Goal: Find specific page/section: Find specific page/section

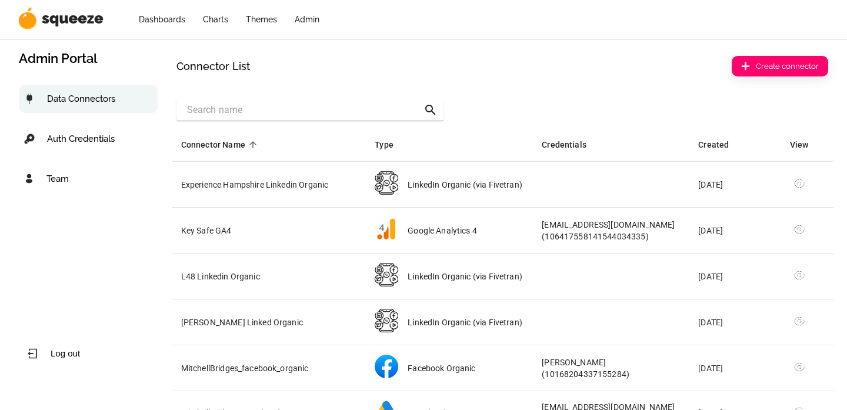
select select "50"
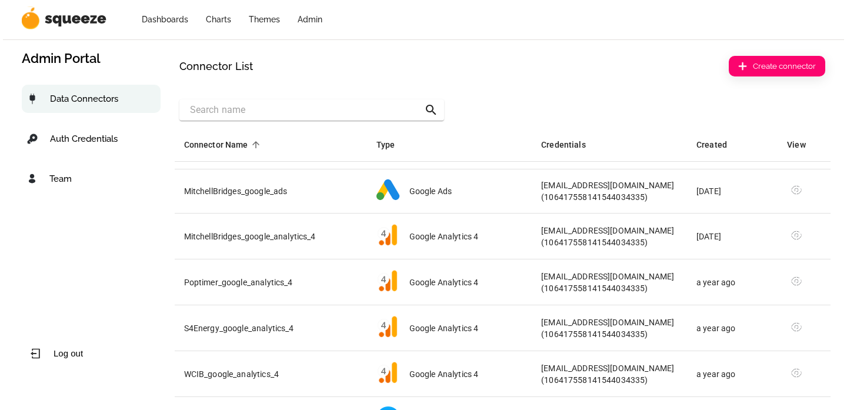
scroll to position [289, 0]
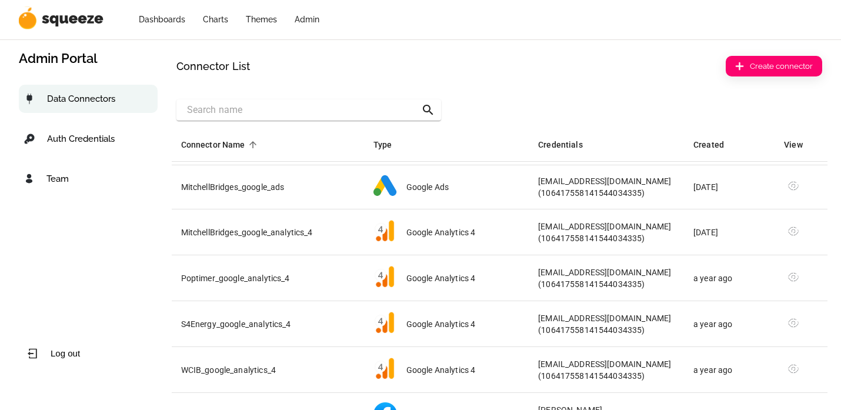
click at [336, 110] on input "search-bar" at bounding box center [304, 110] width 234 height 19
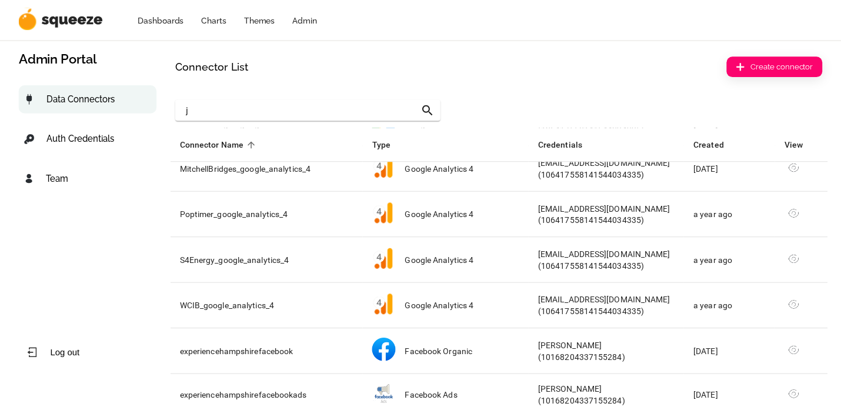
scroll to position [0, 0]
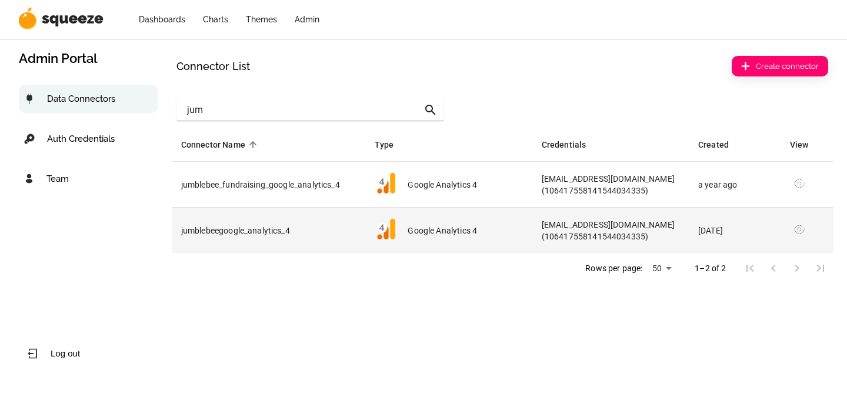
click at [248, 231] on th "jumblebeegoogle_analytics_4" at bounding box center [269, 230] width 194 height 45
click at [277, 232] on th "jumblebeegoogle_analytics_4" at bounding box center [269, 230] width 194 height 45
click at [797, 229] on img "simple table" at bounding box center [800, 230] width 12 height 12
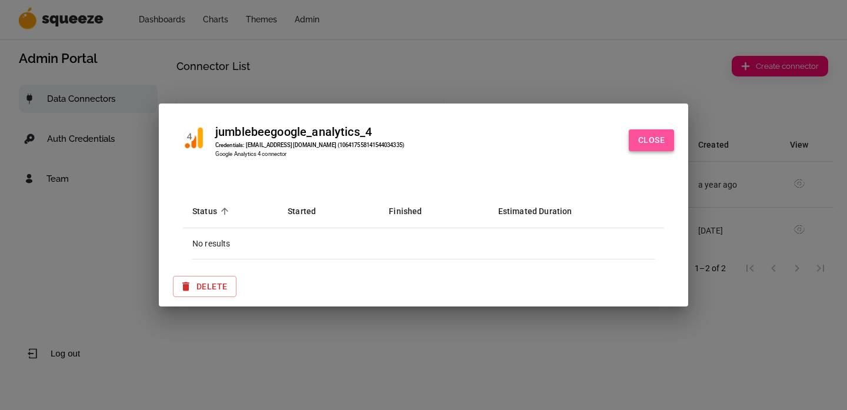
click at [655, 142] on button "Close" at bounding box center [651, 140] width 45 height 22
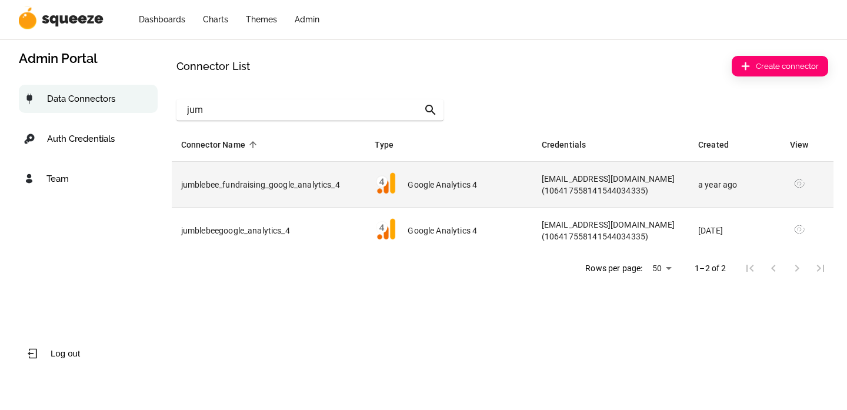
click at [797, 182] on img "simple table" at bounding box center [800, 184] width 12 height 12
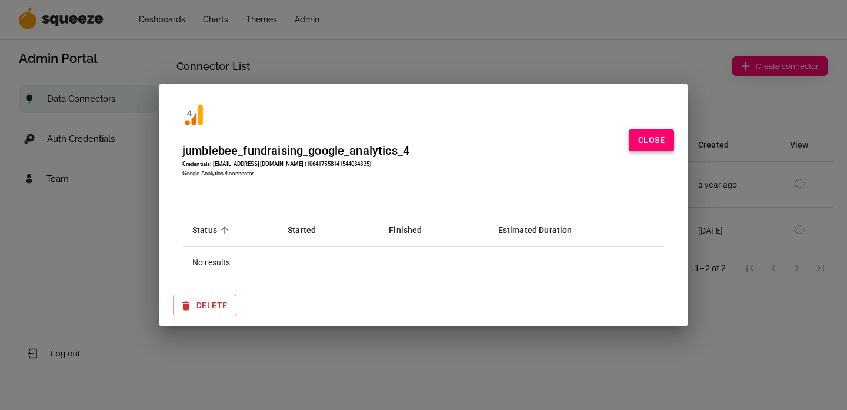
click at [658, 138] on button "Close" at bounding box center [651, 140] width 45 height 22
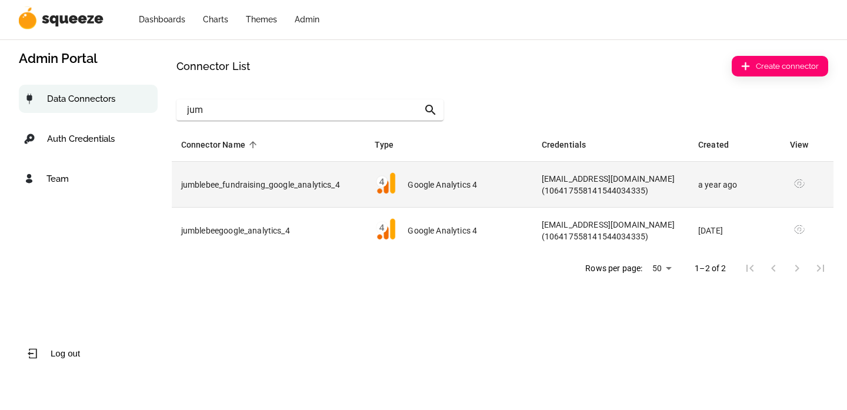
click at [225, 190] on th "jumblebee_fundraising_google_analytics_4" at bounding box center [269, 185] width 194 height 46
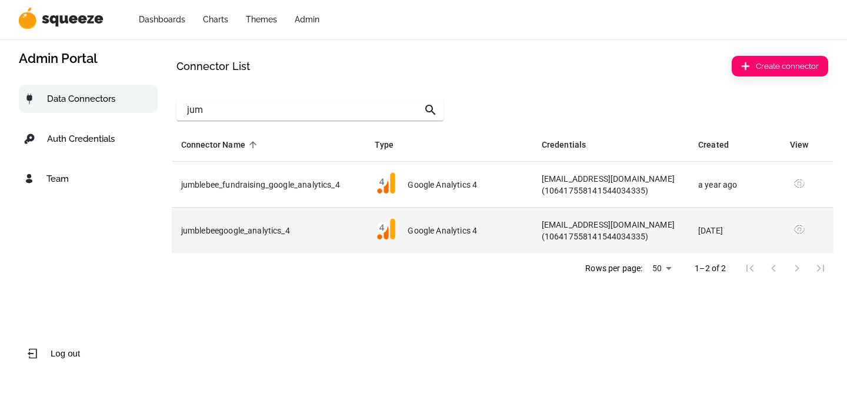
click at [212, 229] on th "jumblebeegoogle_analytics_4" at bounding box center [269, 230] width 194 height 45
click at [273, 224] on th "jumblebeegoogle_analytics_4" at bounding box center [269, 230] width 194 height 45
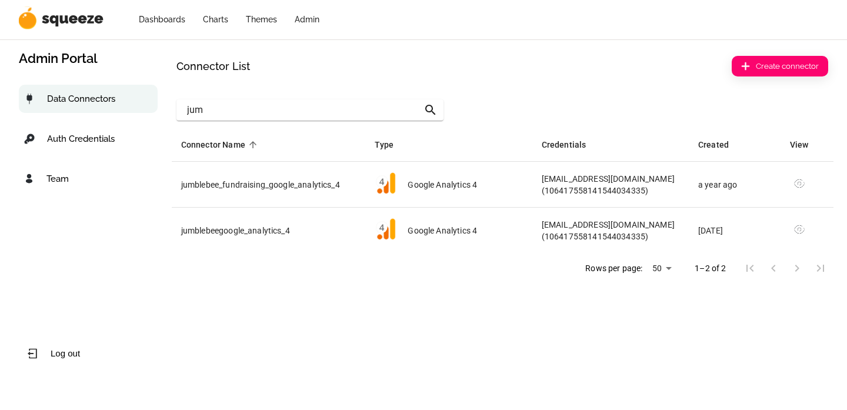
click at [238, 110] on input "jum" at bounding box center [305, 110] width 236 height 19
type input "j"
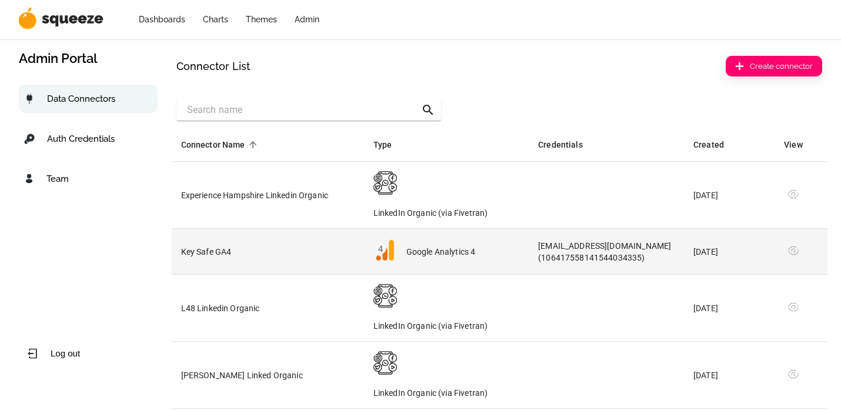
click at [297, 261] on th "Key Safe GA4" at bounding box center [268, 252] width 192 height 46
click at [791, 252] on img "simple table" at bounding box center [794, 251] width 12 height 12
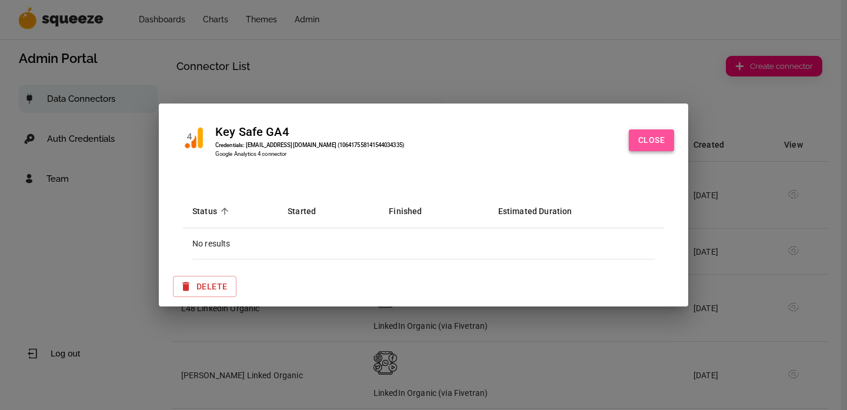
click at [656, 141] on button "Close" at bounding box center [651, 140] width 45 height 22
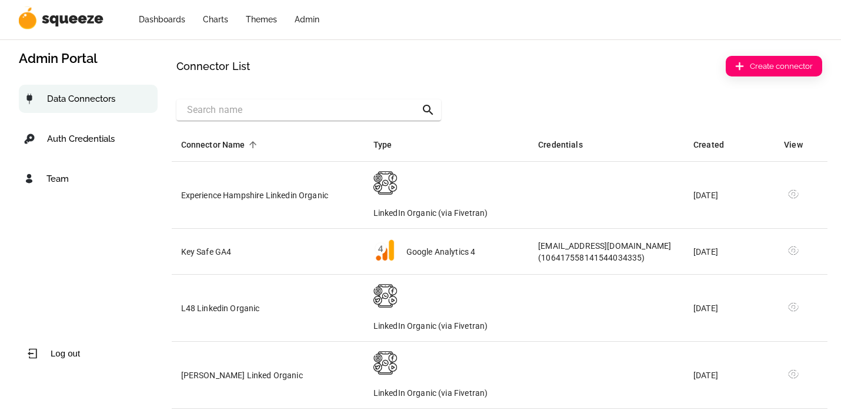
click at [306, 22] on link "Admin" at bounding box center [307, 19] width 25 height 9
click at [307, 18] on link "Admin" at bounding box center [307, 19] width 25 height 9
click at [152, 18] on link "Dashboards" at bounding box center [162, 19] width 46 height 9
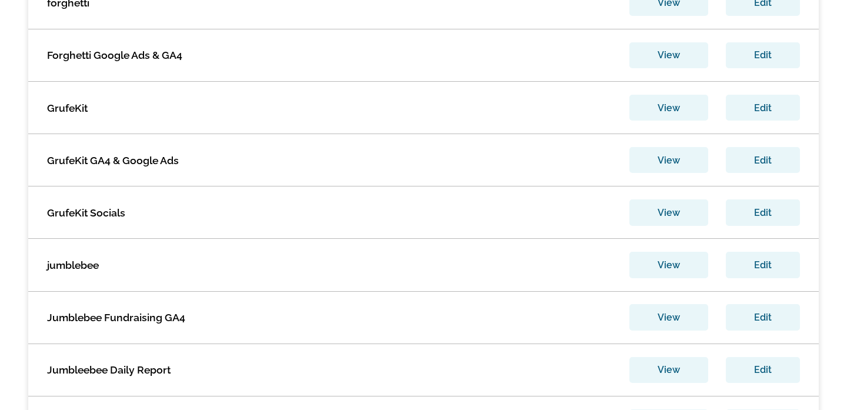
scroll to position [699, 0]
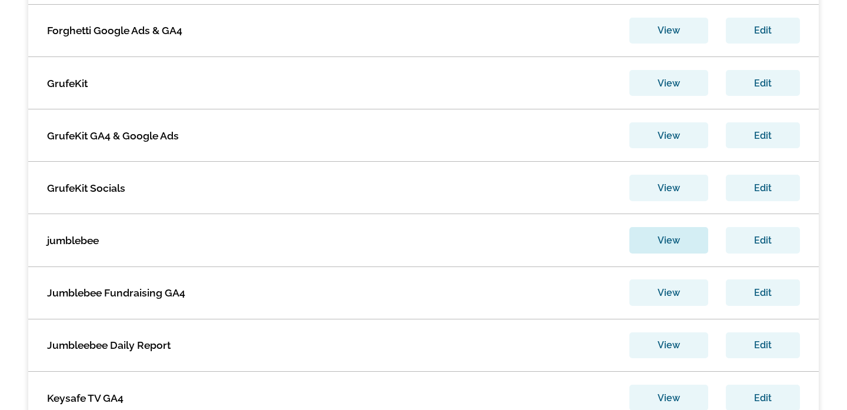
click at [668, 239] on button "View" at bounding box center [668, 240] width 79 height 26
